Goal: Task Accomplishment & Management: Manage account settings

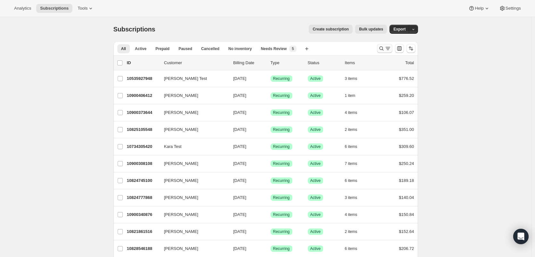
click at [386, 49] on icon "Search and filter results" at bounding box center [387, 48] width 6 height 6
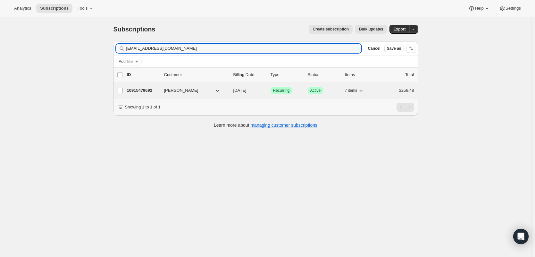
type input "[EMAIL_ADDRESS][DOMAIN_NAME]"
click at [139, 91] on p "10915479692" at bounding box center [143, 90] width 32 height 6
